Goal: Entertainment & Leisure: Browse casually

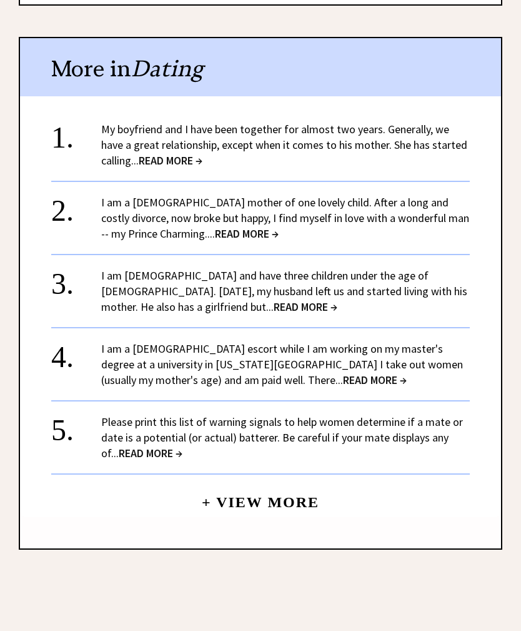
scroll to position [1042, 0]
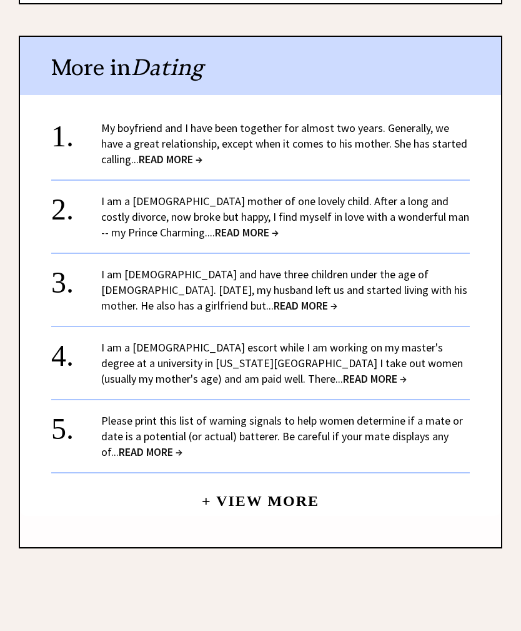
click at [196, 153] on span "READ MORE →" at bounding box center [171, 160] width 64 height 14
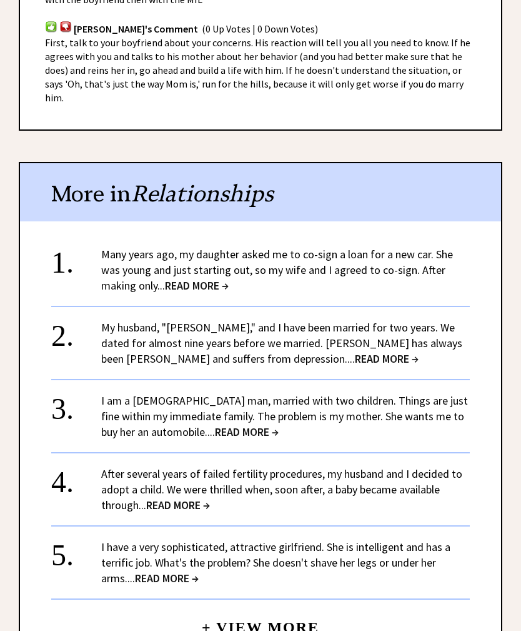
scroll to position [981, 0]
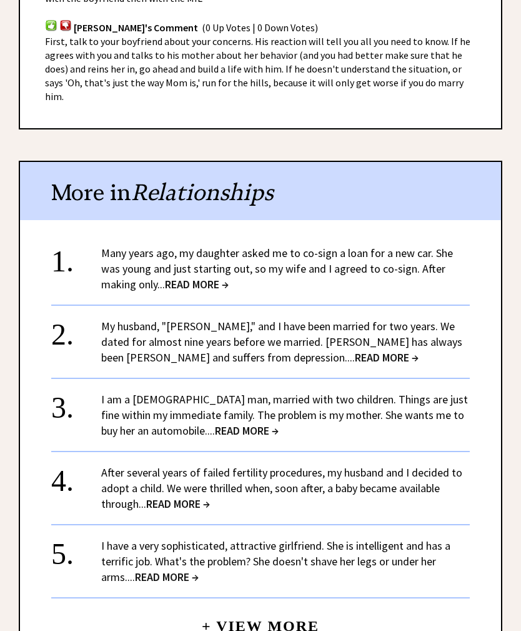
click at [178, 278] on span "READ MORE →" at bounding box center [197, 285] width 64 height 14
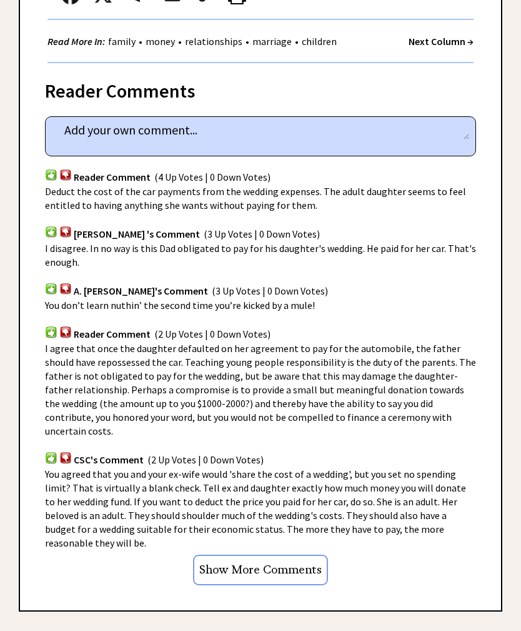
scroll to position [661, 0]
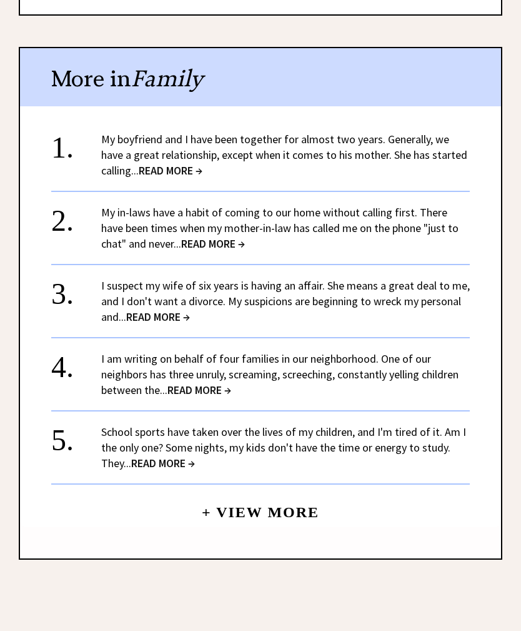
scroll to position [1257, 0]
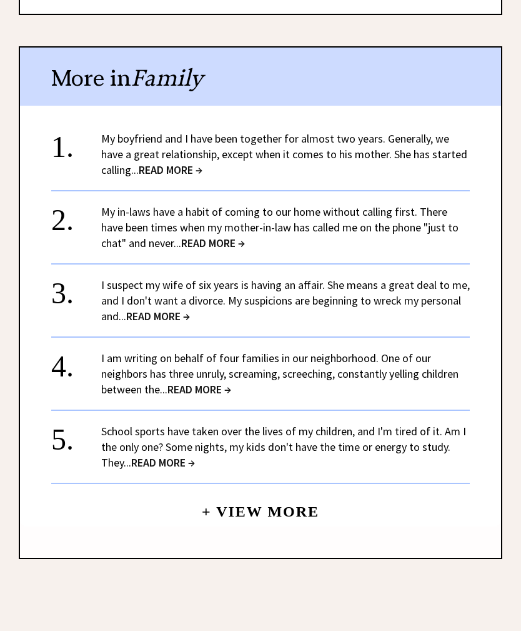
click at [193, 236] on span "READ MORE →" at bounding box center [213, 243] width 64 height 14
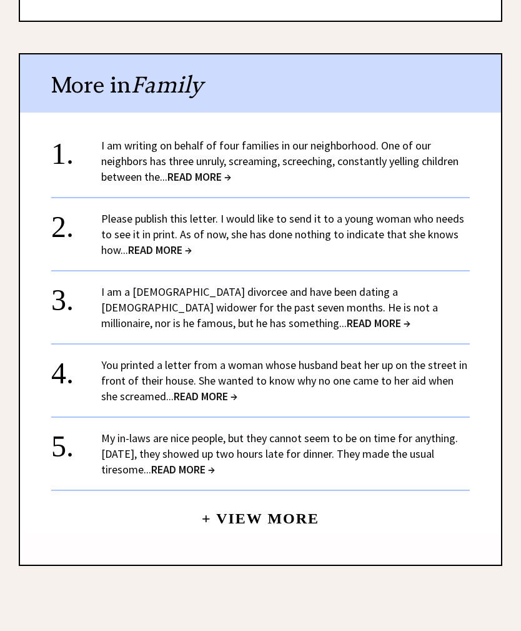
scroll to position [1216, 0]
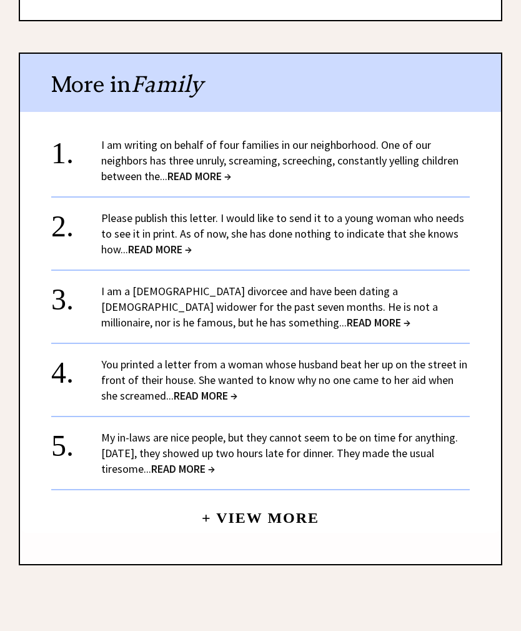
click at [214, 169] on span "READ MORE →" at bounding box center [200, 176] width 64 height 14
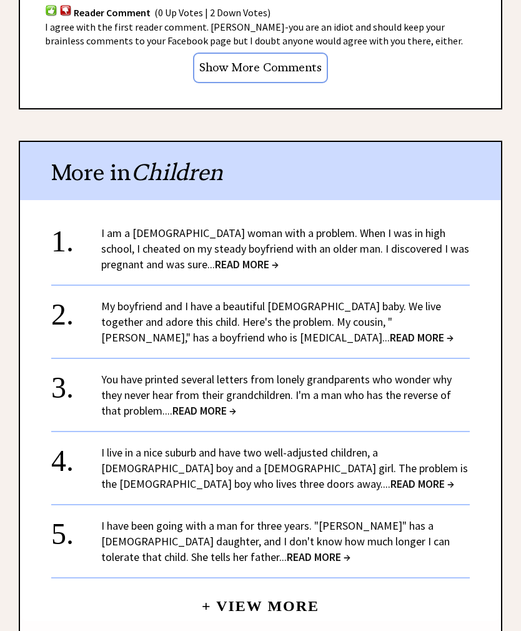
scroll to position [1181, 0]
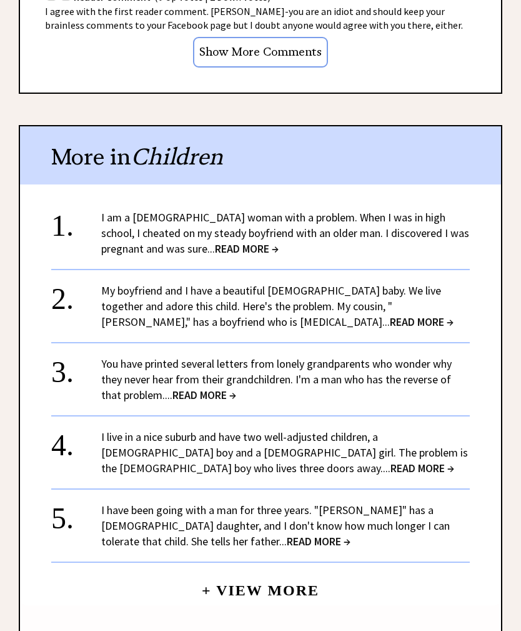
click at [215, 243] on span "READ MORE →" at bounding box center [247, 248] width 64 height 14
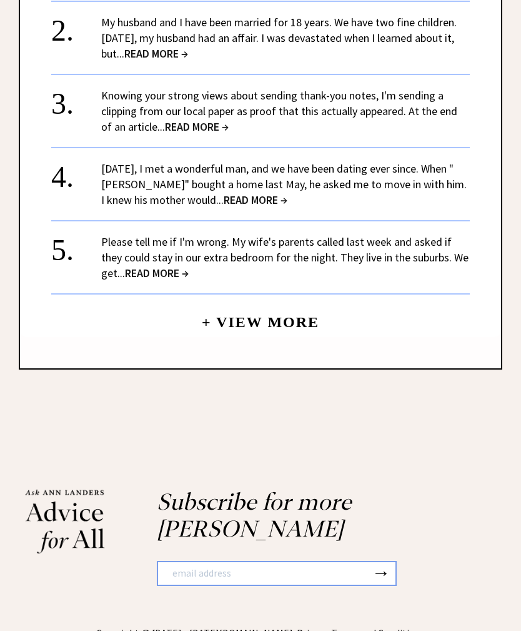
scroll to position [1684, 0]
